Goal: Information Seeking & Learning: Learn about a topic

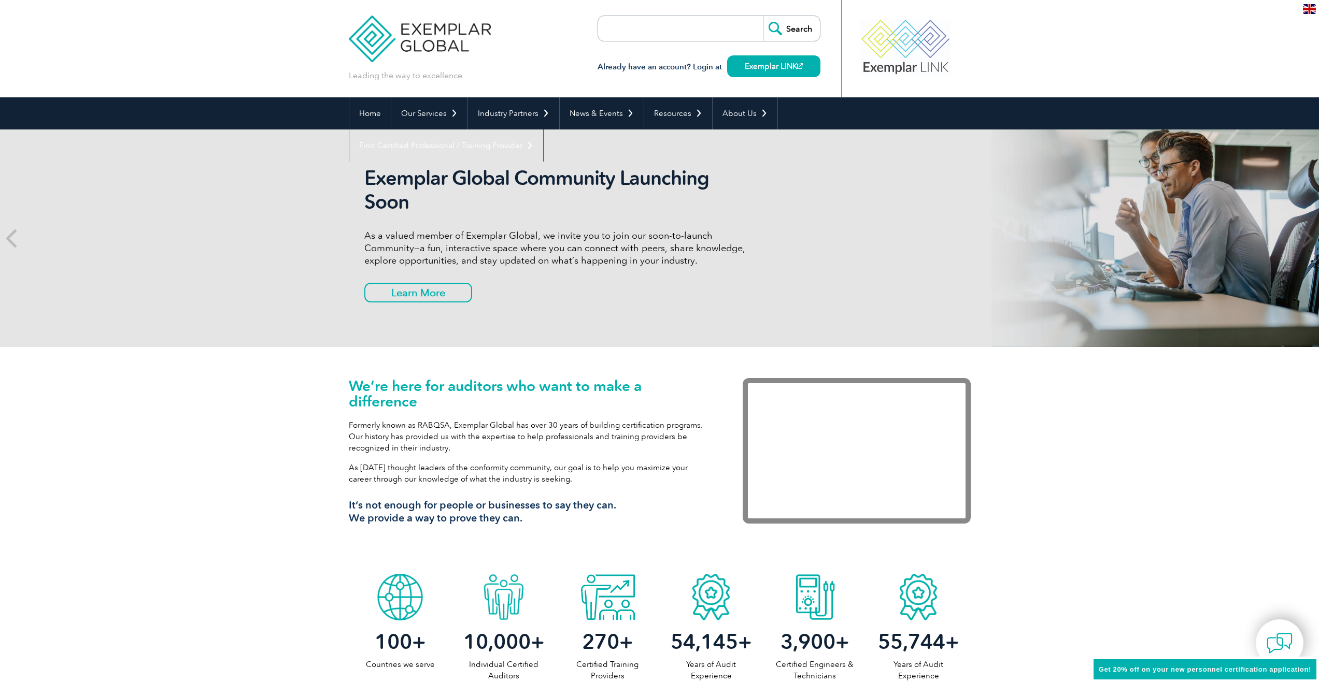
click at [465, 28] on img at bounding box center [420, 31] width 142 height 62
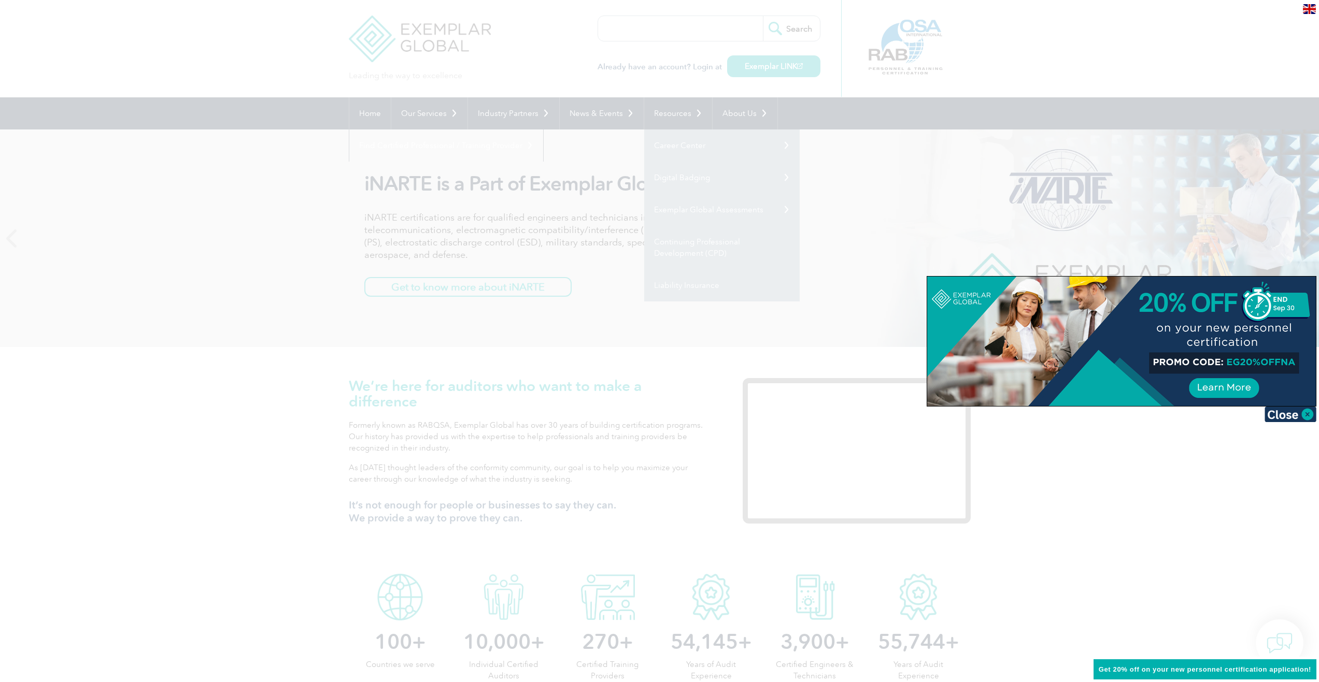
click at [546, 370] on div at bounding box center [659, 341] width 1319 height 682
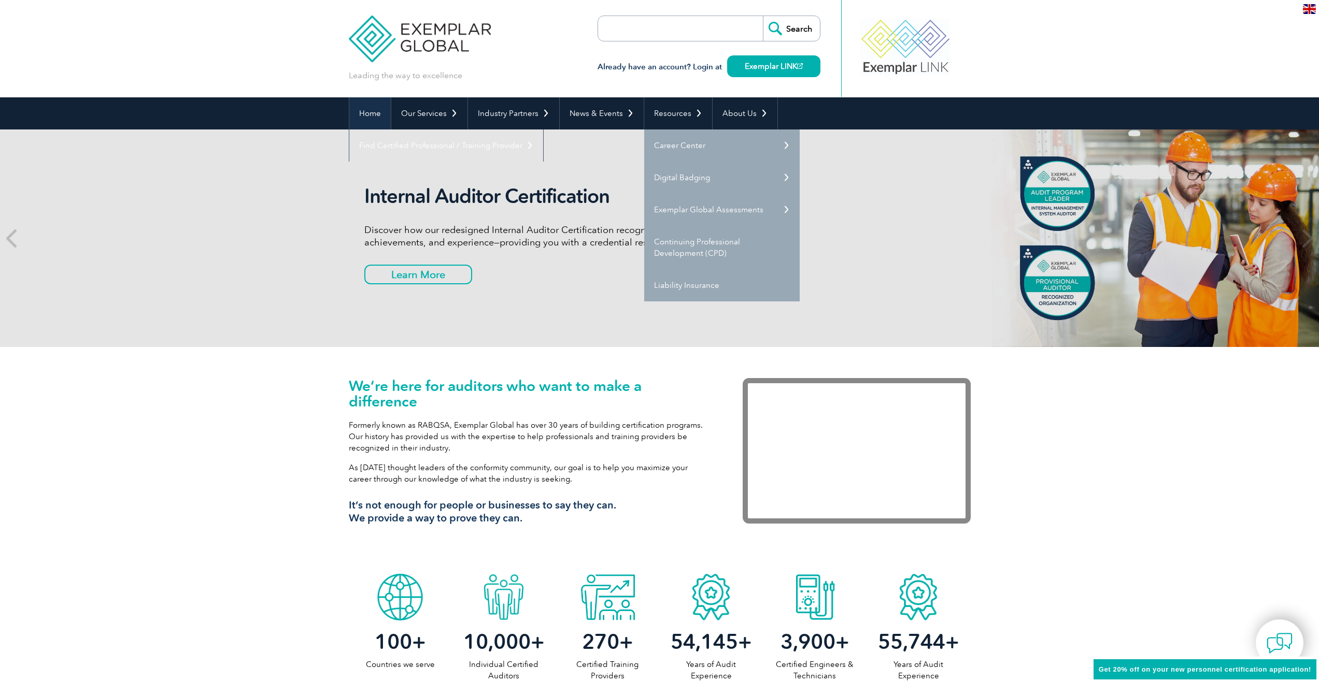
click at [370, 113] on link "Home" at bounding box center [369, 113] width 41 height 32
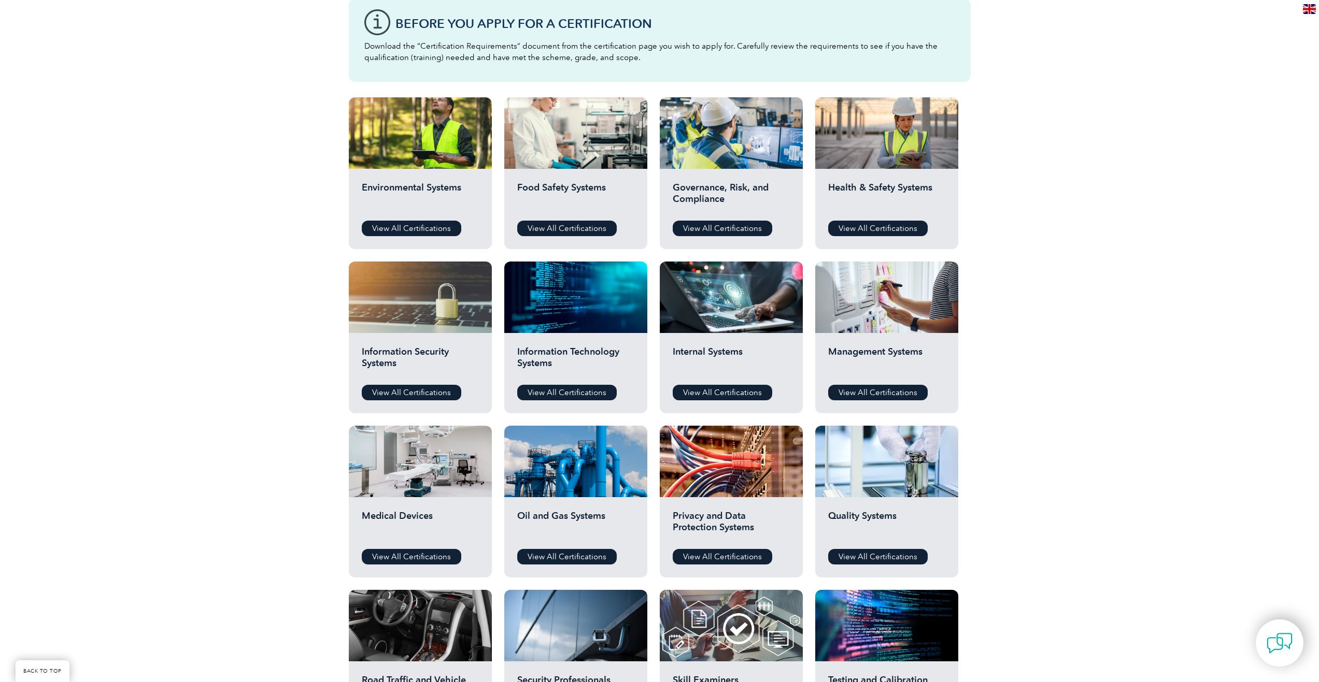
scroll to position [259, 0]
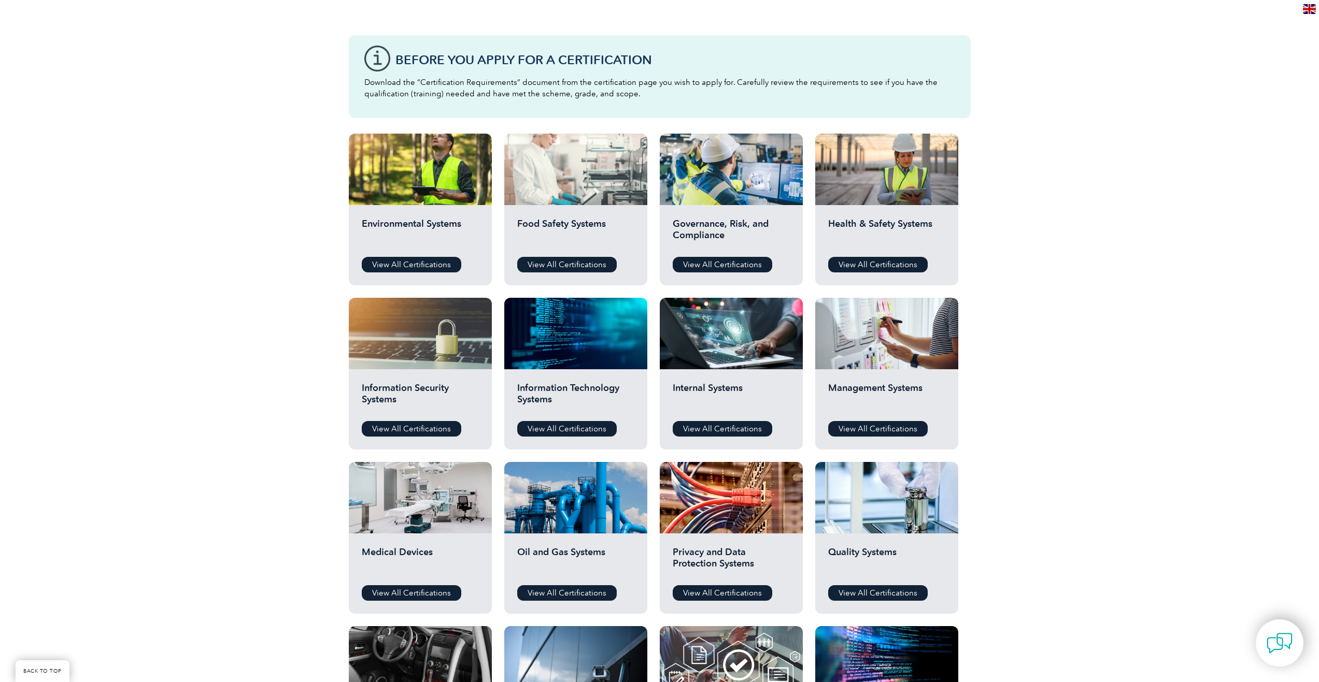
click at [607, 190] on div at bounding box center [575, 169] width 143 height 71
click at [582, 268] on link "View All Certifications" at bounding box center [566, 265] width 99 height 16
drag, startPoint x: 227, startPoint y: 121, endPoint x: 231, endPoint y: 117, distance: 5.5
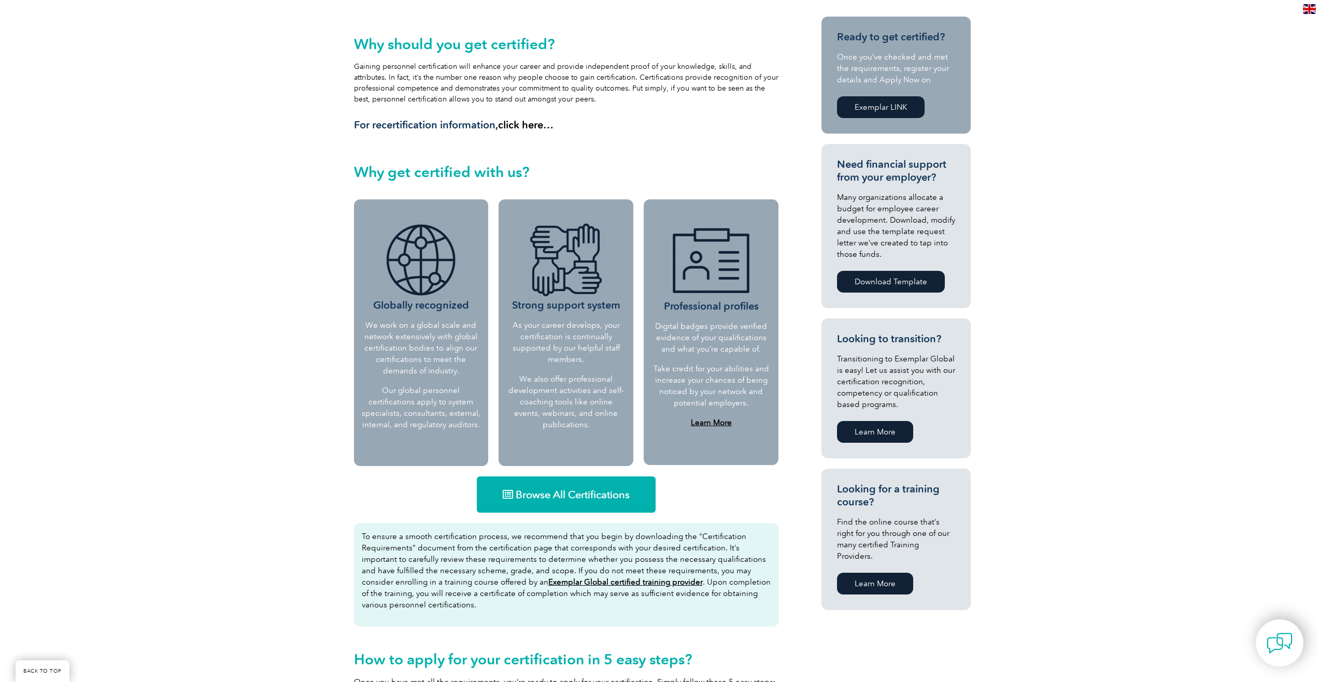
scroll to position [466, 0]
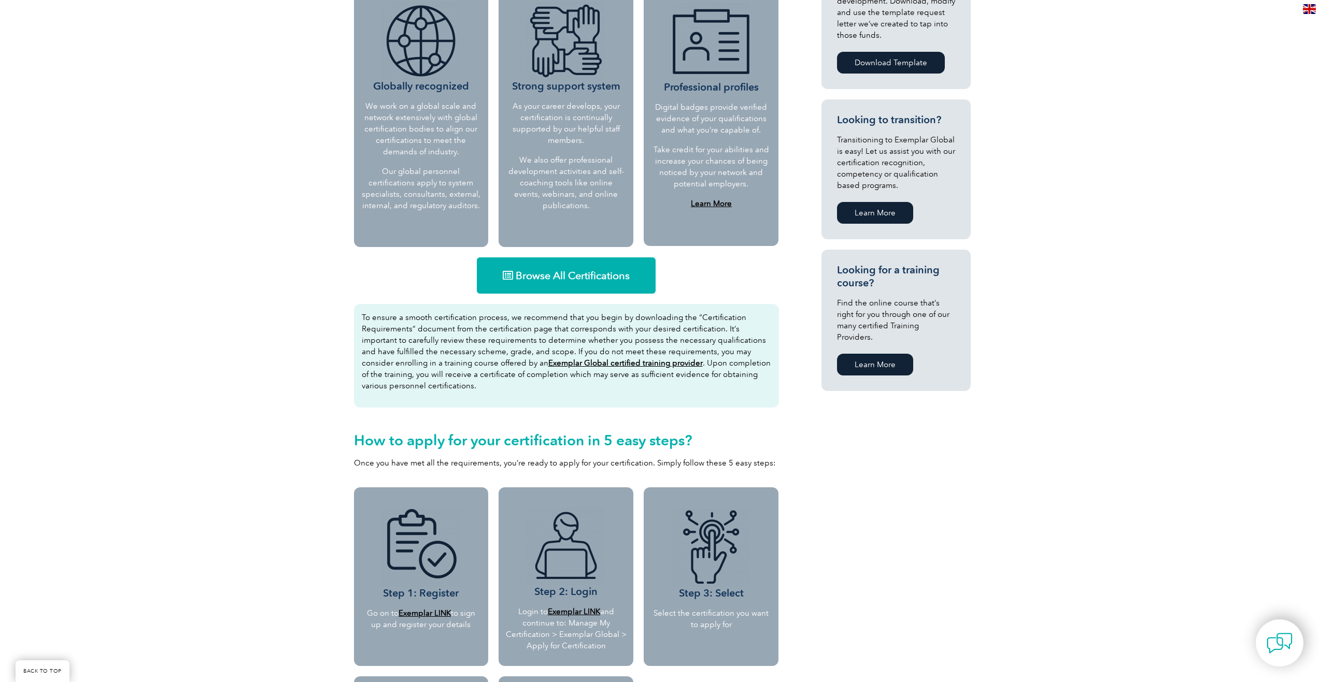
drag, startPoint x: 405, startPoint y: 289, endPoint x: 394, endPoint y: 293, distance: 11.5
